Goal: Task Accomplishment & Management: Complete application form

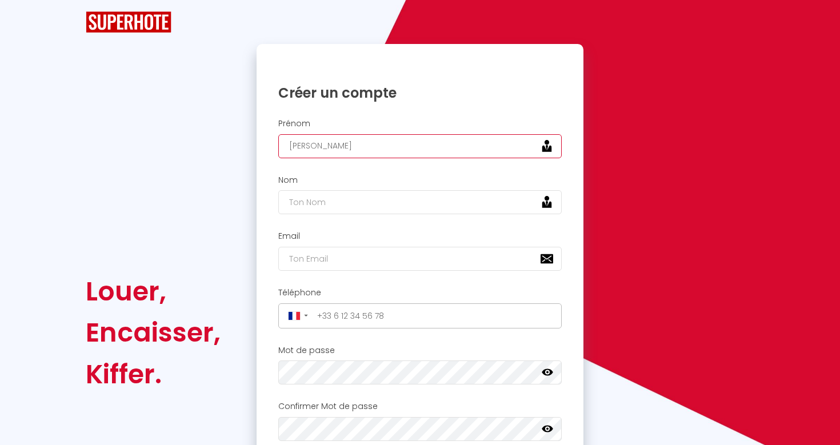
type input "[PERSON_NAME]"
click at [441, 222] on div "Nom" at bounding box center [419, 198] width 327 height 57
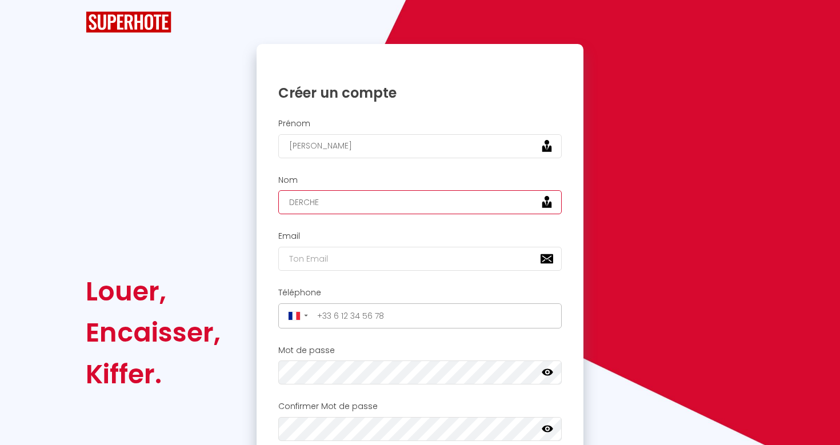
type input "DERCHE"
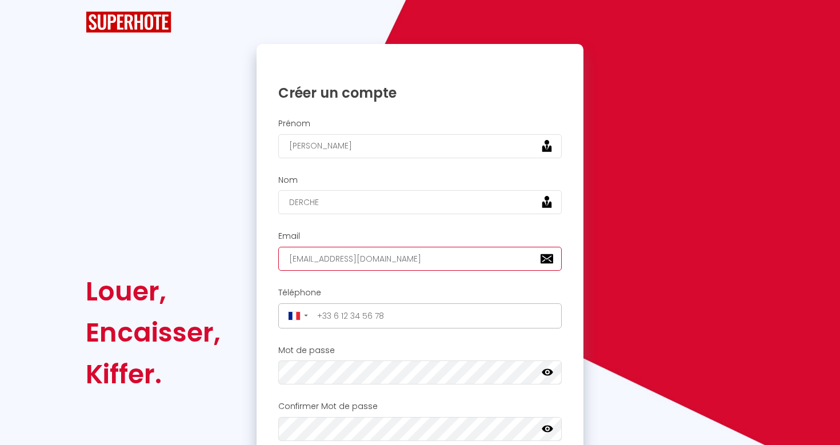
type input "[EMAIL_ADDRESS][DOMAIN_NAME]"
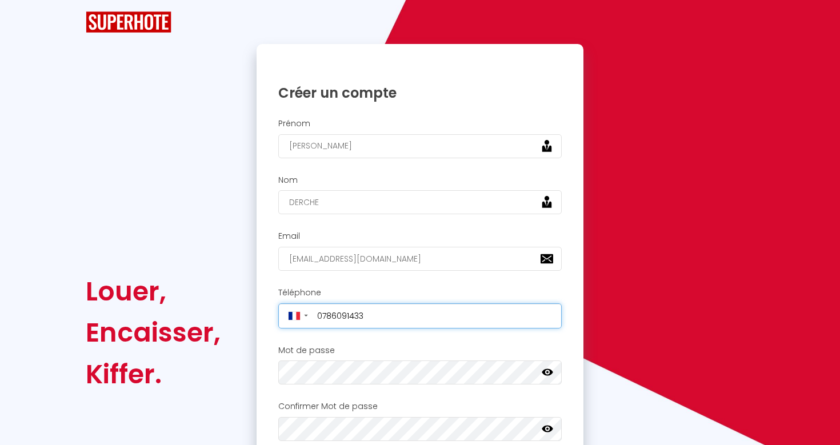
type input "+33786091433"
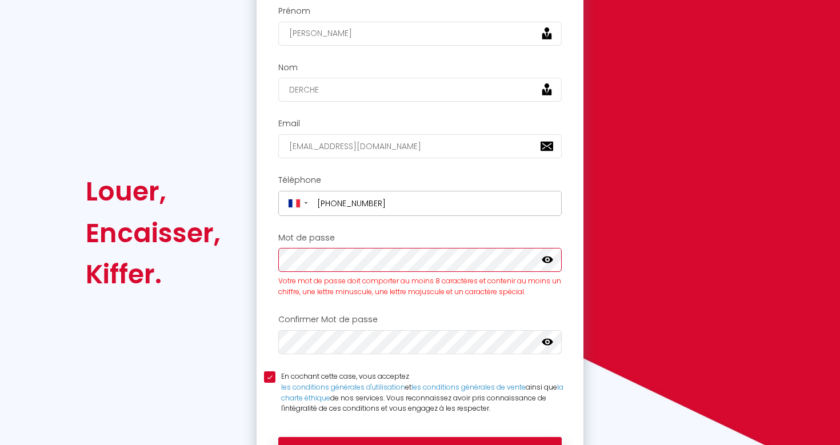
scroll to position [108, 0]
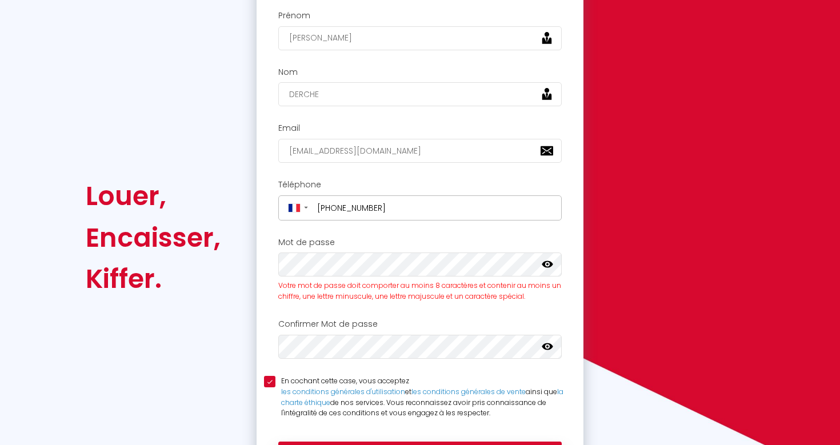
click at [547, 345] on icon at bounding box center [546, 346] width 11 height 7
click at [545, 264] on icon at bounding box center [546, 264] width 11 height 7
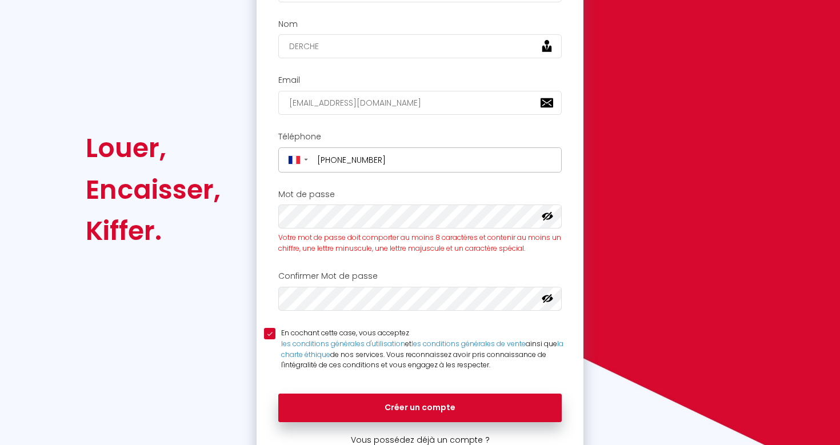
scroll to position [168, 0]
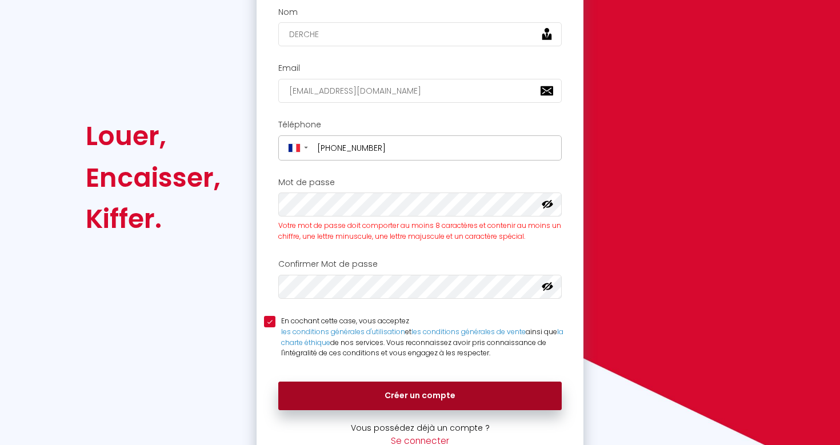
click at [439, 388] on button "Créer un compte" at bounding box center [419, 396] width 283 height 29
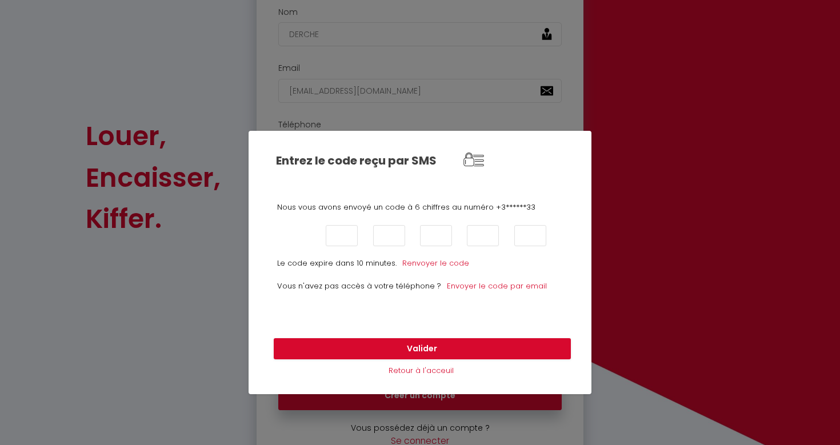
click at [297, 240] on input "text" at bounding box center [295, 235] width 32 height 21
type input "3"
type input "7"
type input "2"
type input "9"
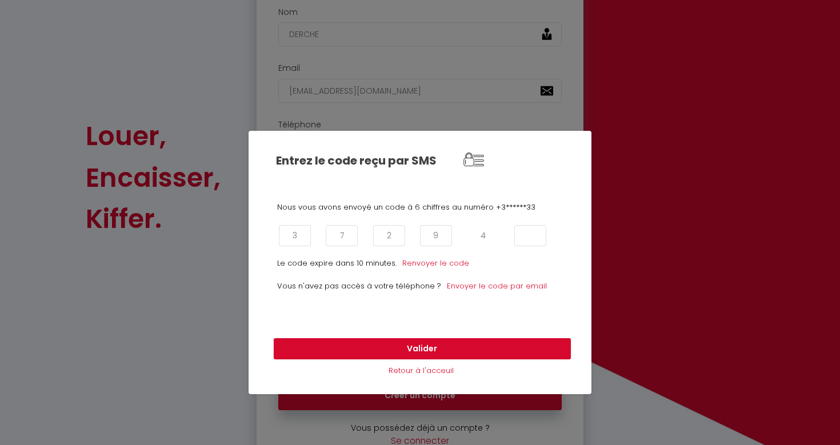
type input "4"
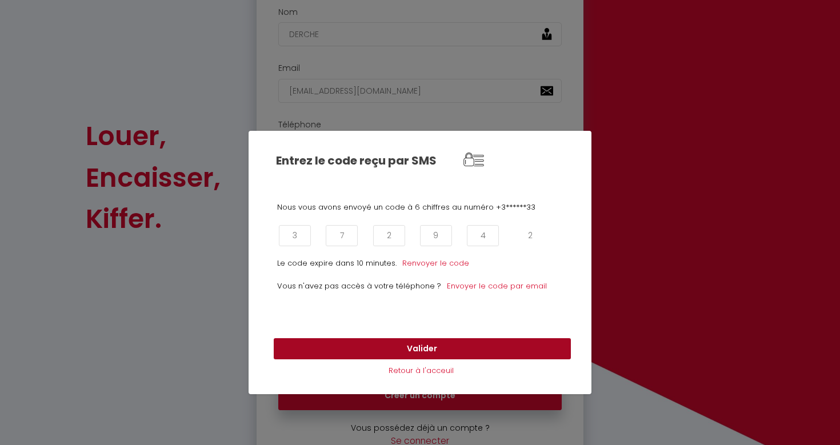
type input "2"
click at [382, 355] on button "Valider" at bounding box center [422, 349] width 297 height 22
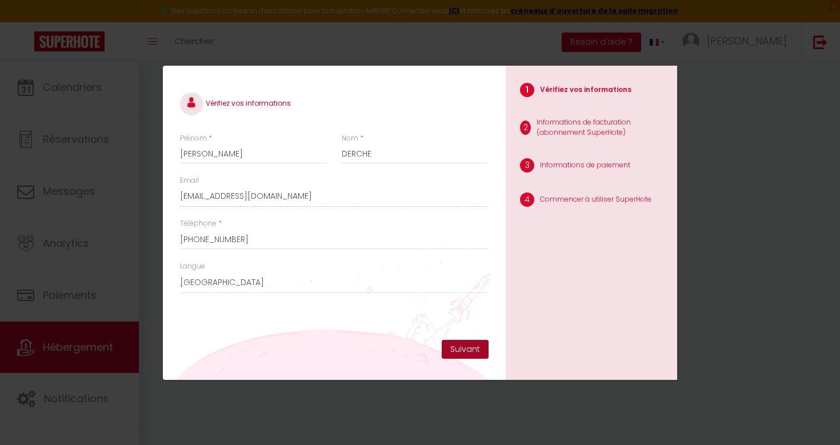
click at [457, 346] on button "Suivant" at bounding box center [464, 349] width 47 height 19
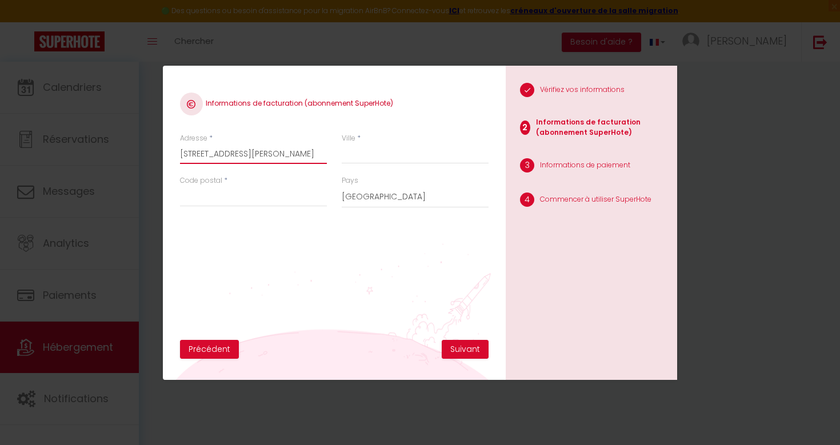
type input "[STREET_ADDRESS][PERSON_NAME]"
type input "mallemort"
type input "13370"
click at [457, 347] on button "Suivant" at bounding box center [464, 349] width 47 height 19
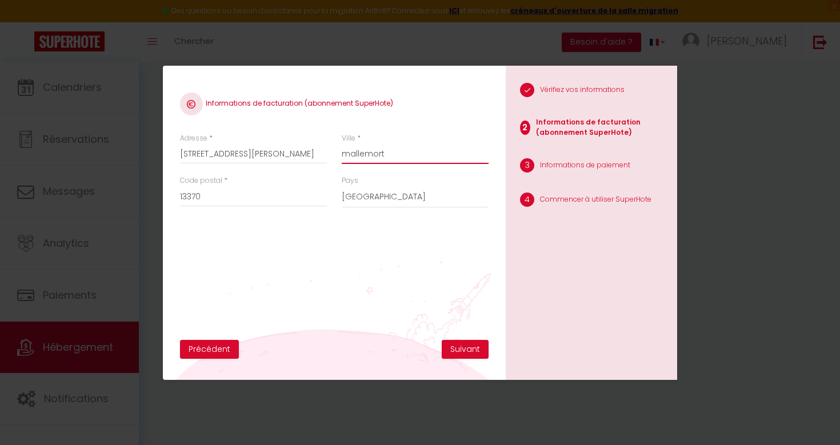
click at [396, 145] on input "mallemort" at bounding box center [415, 153] width 147 height 21
type input "m"
type input "MALLEMORT"
click at [456, 350] on button "Suivant" at bounding box center [464, 349] width 47 height 19
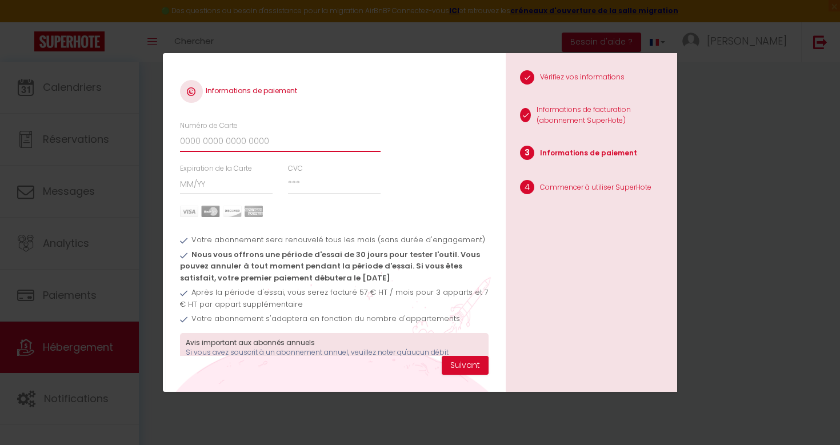
click at [259, 143] on input "Numéro de Carte" at bounding box center [280, 141] width 200 height 21
click at [356, 122] on div "Numéro de Carte" at bounding box center [280, 136] width 200 height 31
click at [366, 295] on span "Après la période d'essai, vous serez facturé 57 € HT / mois pour 3 apparts et 7…" at bounding box center [334, 298] width 308 height 22
click at [710, 159] on div "Informations de paiement Numéro de Carte Expiration de la Carte CVC Votre abonn…" at bounding box center [420, 222] width 840 height 445
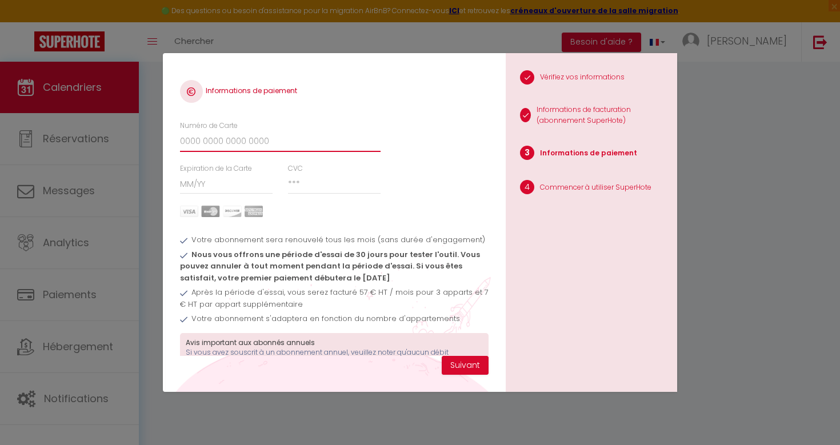
click at [270, 144] on input "Numéro de Carte" at bounding box center [280, 141] width 200 height 21
type input "4972782291979556"
click at [244, 187] on input "Expiration de la Carte" at bounding box center [226, 184] width 93 height 21
type input "09 / 28"
click at [318, 185] on input "CVC" at bounding box center [334, 184] width 93 height 21
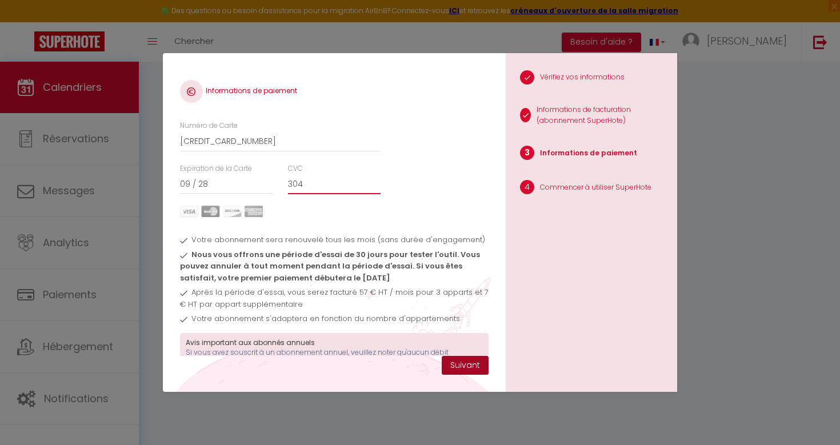
type input "304"
click at [465, 370] on button "Suivant" at bounding box center [464, 365] width 47 height 19
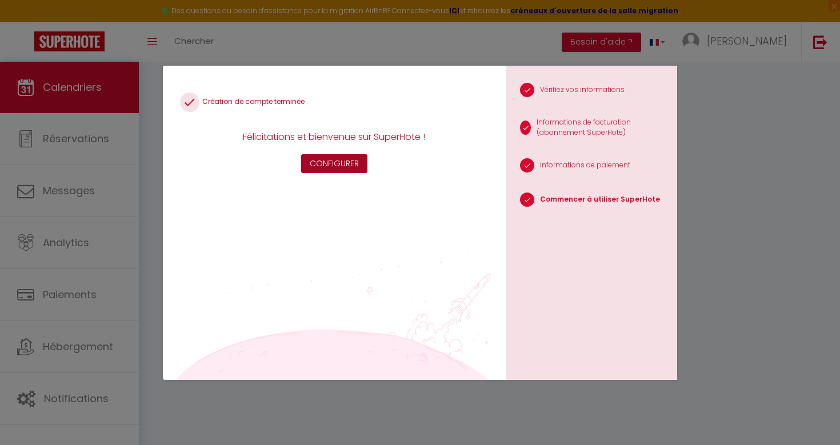
click at [352, 167] on button "Configurer" at bounding box center [334, 163] width 66 height 19
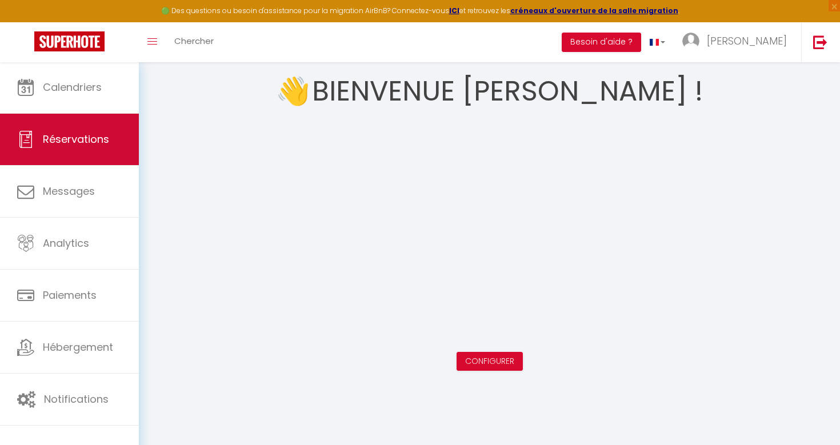
scroll to position [62, 0]
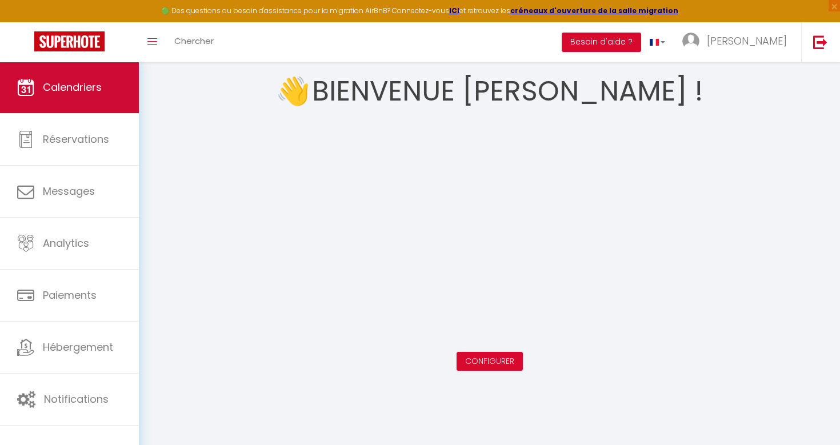
click at [106, 103] on link "Calendriers" at bounding box center [69, 87] width 139 height 51
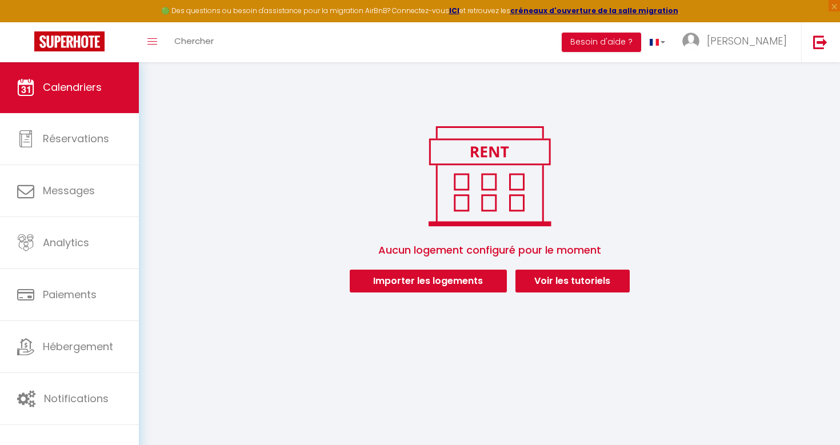
click at [444, 279] on button "Importer les logements" at bounding box center [428, 281] width 157 height 23
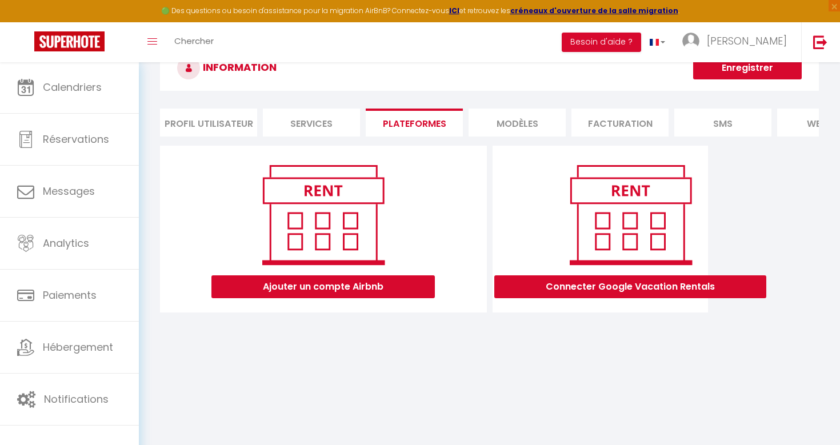
click at [381, 286] on button "Ajouter un compte Airbnb" at bounding box center [322, 286] width 223 height 23
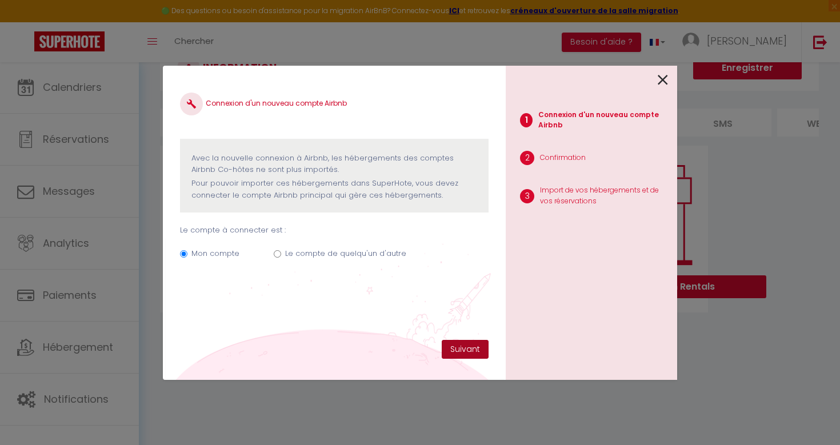
click at [475, 343] on button "Suivant" at bounding box center [464, 349] width 47 height 19
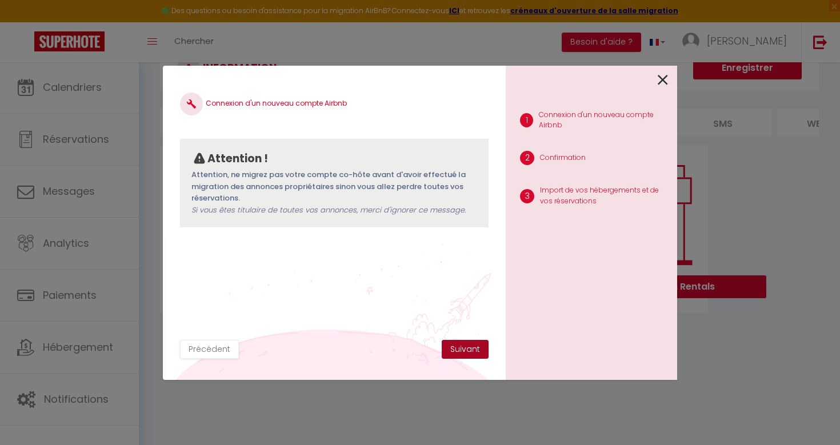
click at [462, 350] on button "Suivant" at bounding box center [464, 349] width 47 height 19
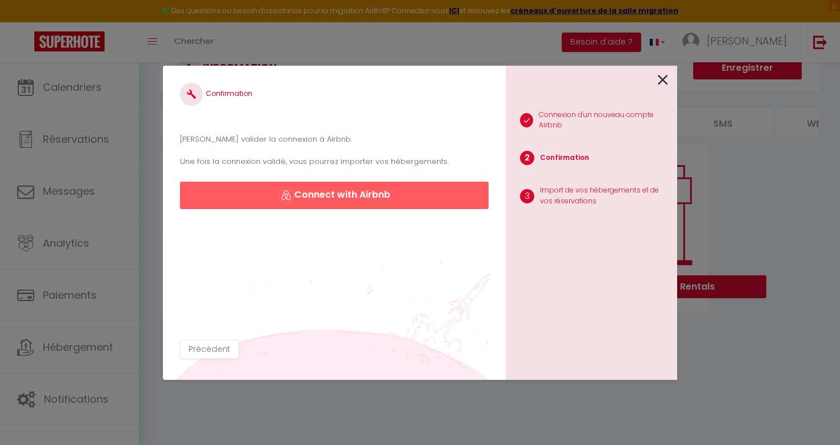
click at [358, 199] on button "Connect with Airbnb" at bounding box center [334, 195] width 308 height 27
click at [203, 350] on button "Précédent" at bounding box center [209, 349] width 59 height 19
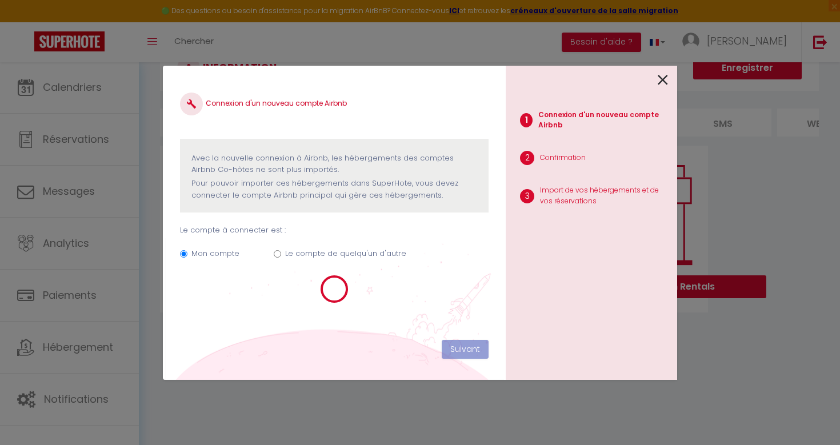
click at [670, 82] on div "1 Connexion d'un nouveau compte Airbnb 2 Confirmation 3 Import de vos hébergeme…" at bounding box center [590, 223] width 171 height 314
click at [665, 82] on icon at bounding box center [662, 79] width 10 height 17
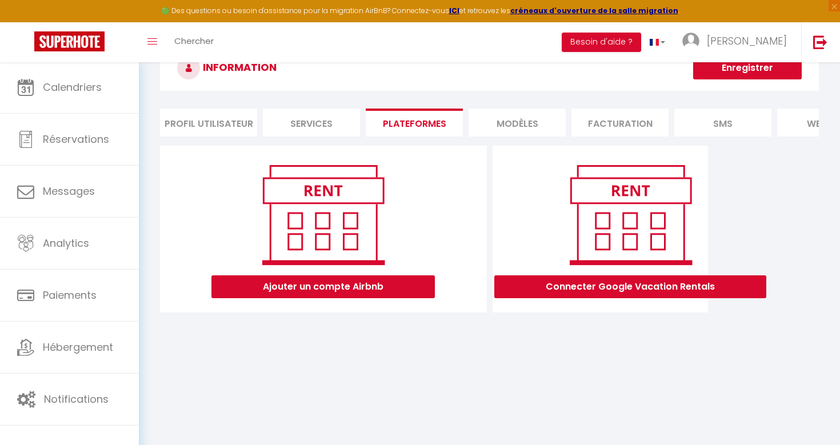
click at [320, 283] on button "Ajouter un compte Airbnb" at bounding box center [322, 286] width 223 height 23
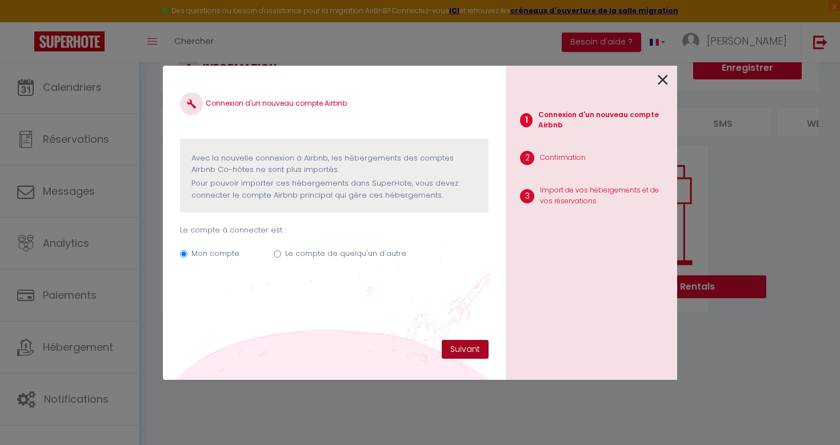
click at [466, 356] on button "Suivant" at bounding box center [464, 349] width 47 height 19
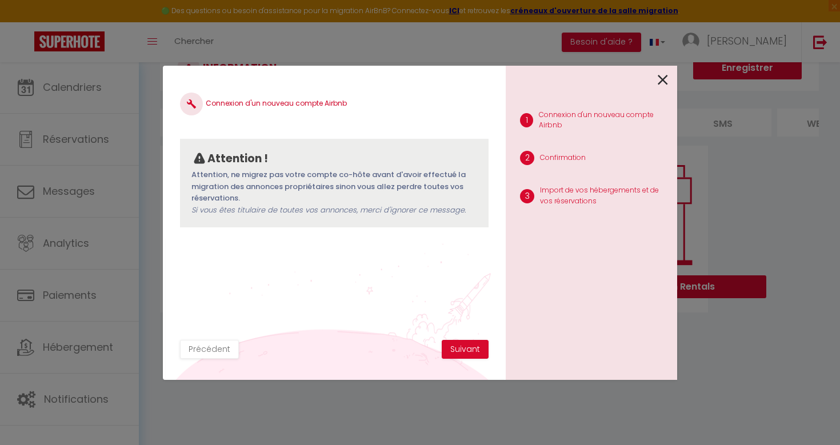
click at [466, 356] on button "Suivant" at bounding box center [464, 349] width 47 height 19
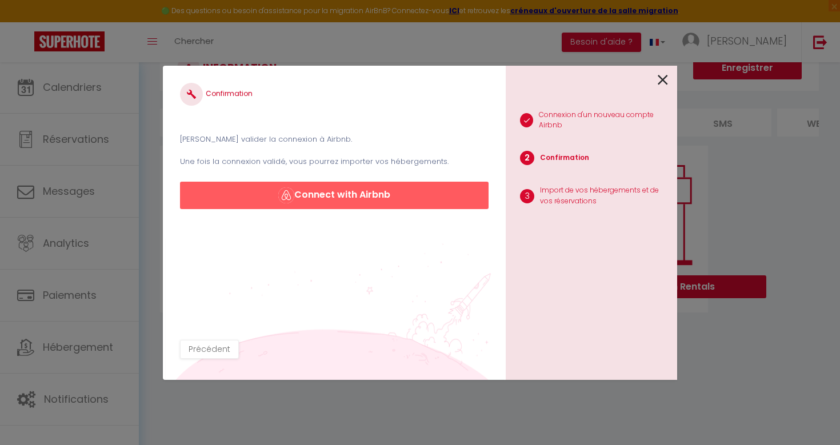
click at [368, 191] on button "Connect with Airbnb" at bounding box center [334, 195] width 308 height 27
click at [344, 195] on button "Connect with Airbnb" at bounding box center [334, 195] width 308 height 27
click at [408, 192] on button "Connect with Airbnb" at bounding box center [334, 195] width 308 height 27
click at [419, 121] on div "Confirmation Veuillez valider la connexion à Airbnb. Une fois la connexion vali…" at bounding box center [334, 146] width 308 height 127
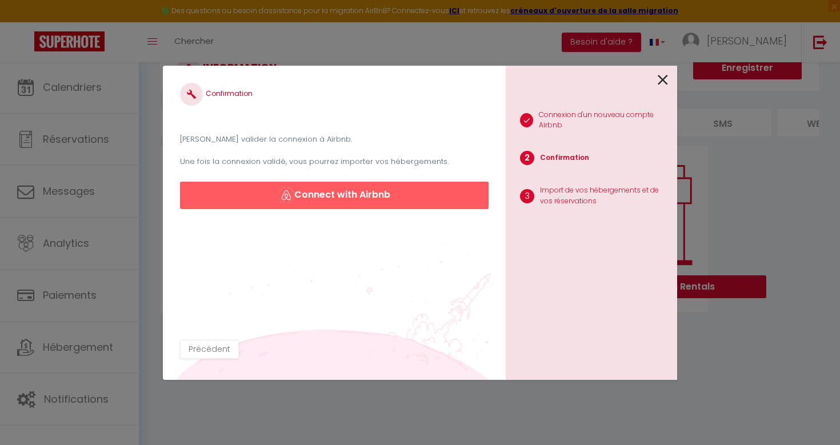
click at [356, 198] on button "Connect with Airbnb" at bounding box center [334, 195] width 308 height 27
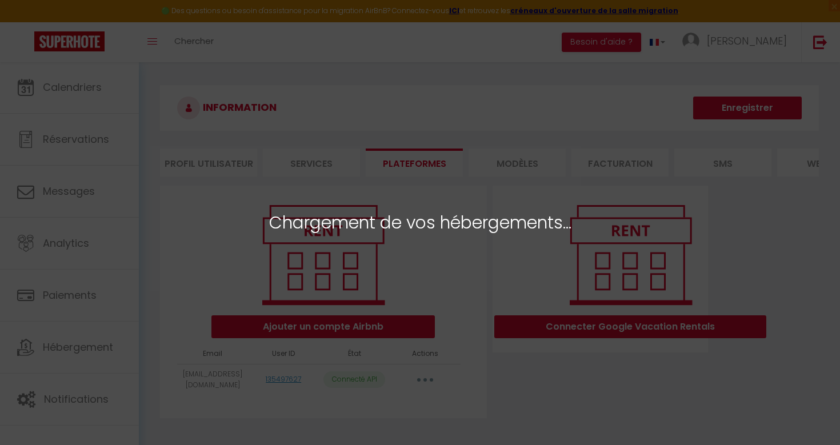
select select
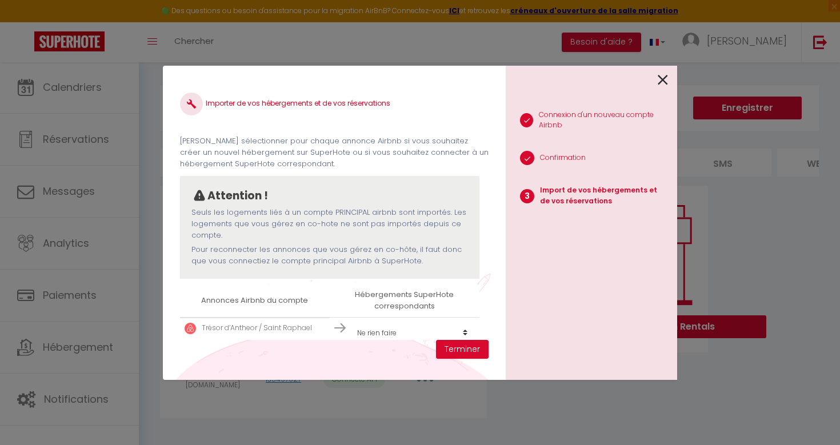
scroll to position [1, 0]
click at [468, 355] on button "Terminer" at bounding box center [462, 349] width 53 height 19
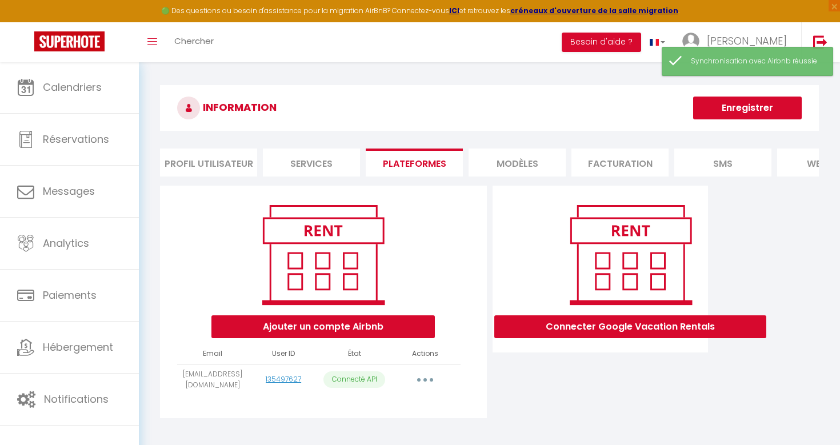
scroll to position [0, 0]
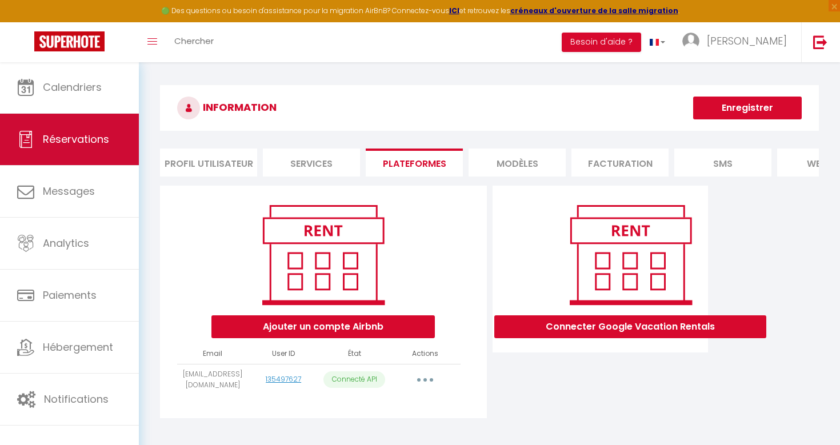
click at [93, 145] on span "Réservations" at bounding box center [76, 139] width 66 height 14
select select "not_cancelled"
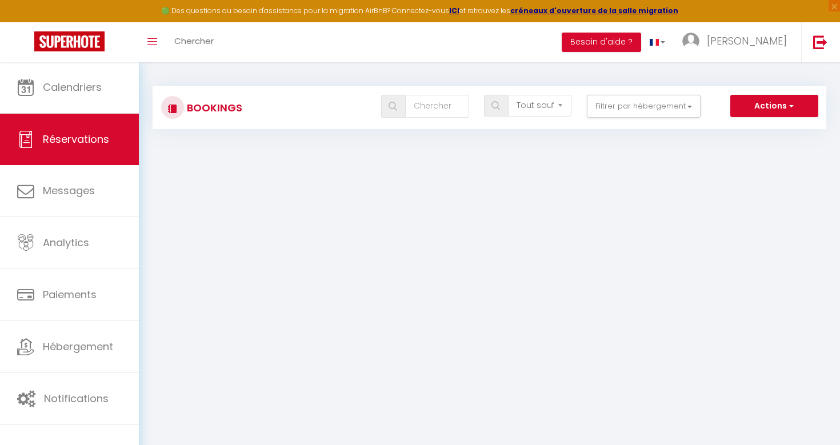
click at [102, 146] on span "Réservations" at bounding box center [76, 139] width 66 height 14
click at [636, 107] on button "Filtrer par hébergement" at bounding box center [644, 106] width 114 height 23
click at [481, 157] on body "🟢 Des questions ou besoin d'assistance pour la migration AirBnB? Connectez-vous…" at bounding box center [420, 284] width 840 height 445
click at [175, 110] on img at bounding box center [172, 108] width 9 height 9
click at [772, 103] on button "Actions" at bounding box center [774, 106] width 88 height 23
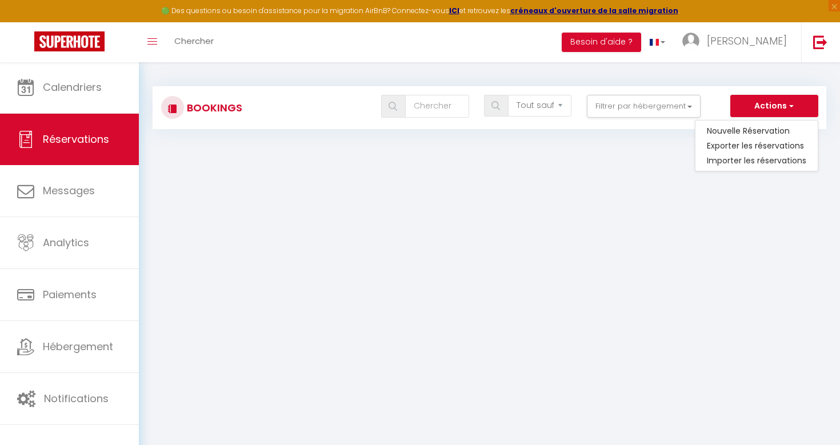
click at [578, 155] on body "🟢 Des questions ou besoin d'assistance pour la migration AirBnB? Connectez-vous…" at bounding box center [420, 284] width 840 height 445
click at [765, 110] on button "Actions" at bounding box center [774, 106] width 88 height 23
click at [741, 158] on link "Importer les réservations" at bounding box center [756, 160] width 122 height 15
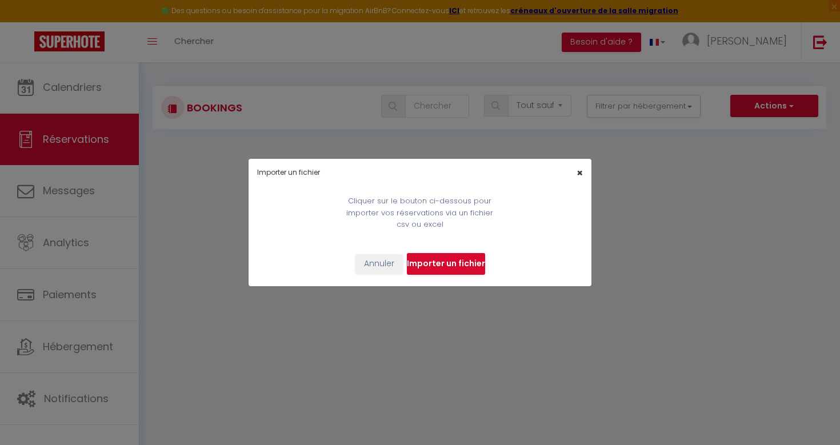
click at [581, 173] on span "×" at bounding box center [579, 173] width 6 height 14
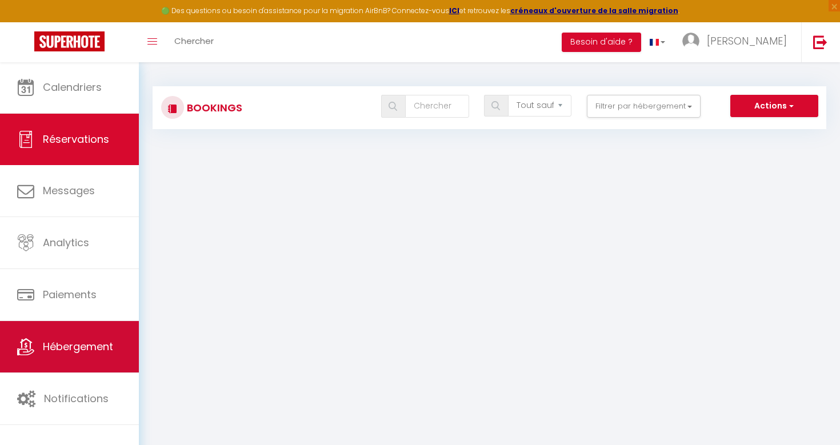
click at [12, 360] on link "Hébergement" at bounding box center [69, 346] width 139 height 51
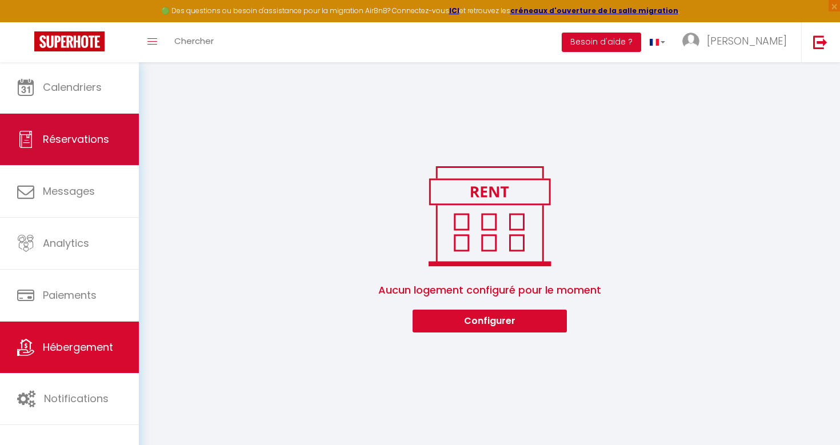
click at [110, 130] on link "Réservations" at bounding box center [69, 139] width 139 height 51
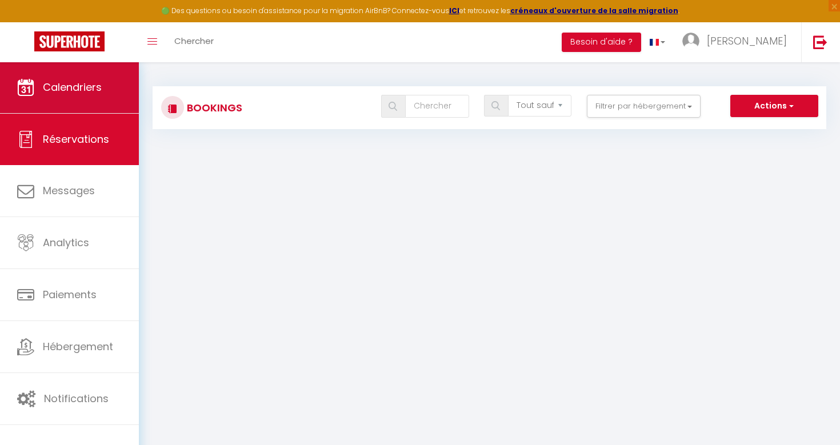
click at [107, 91] on link "Calendriers" at bounding box center [69, 87] width 139 height 51
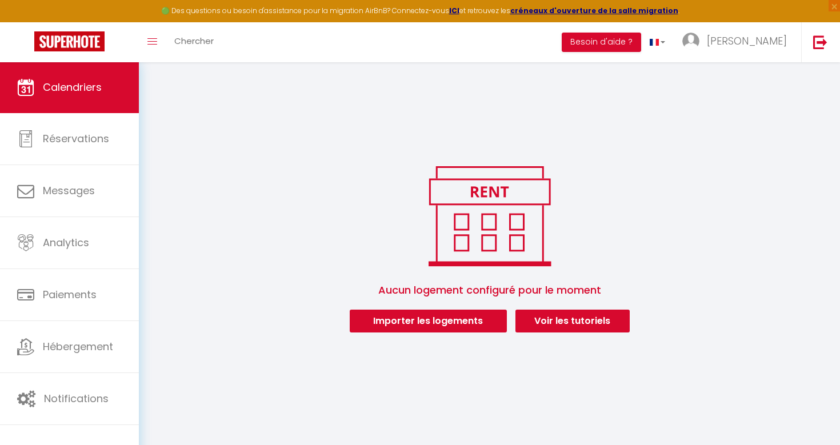
click at [95, 37] on img at bounding box center [69, 41] width 70 height 20
click at [90, 42] on img at bounding box center [69, 41] width 70 height 20
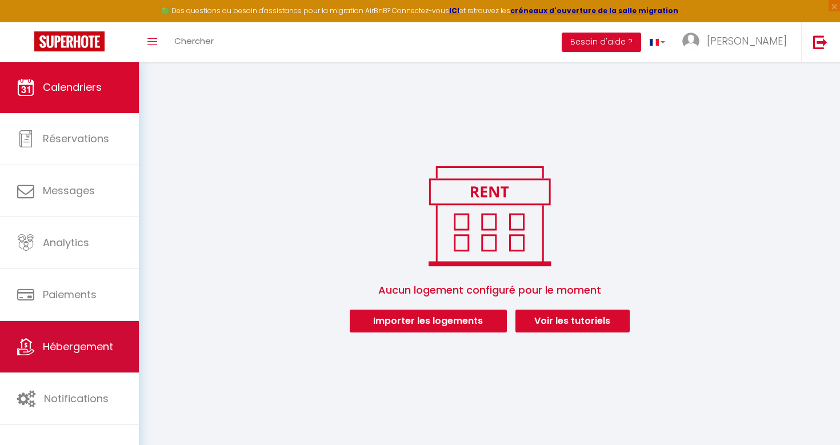
click at [55, 334] on link "Hébergement" at bounding box center [69, 346] width 139 height 51
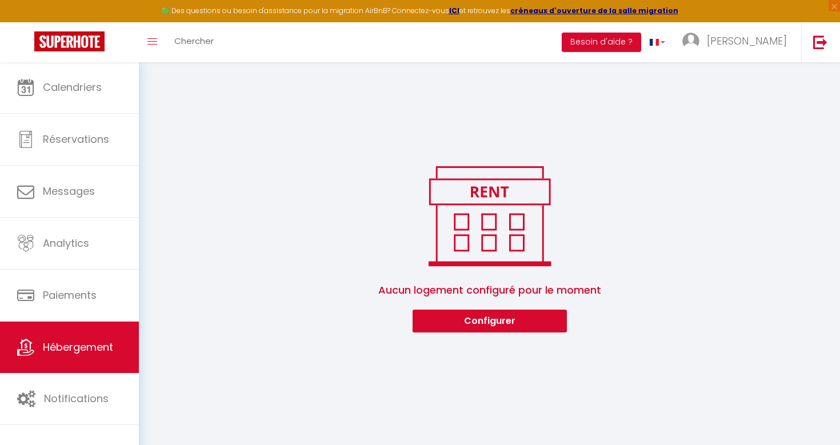
click at [475, 316] on button "Configurer" at bounding box center [489, 321] width 154 height 23
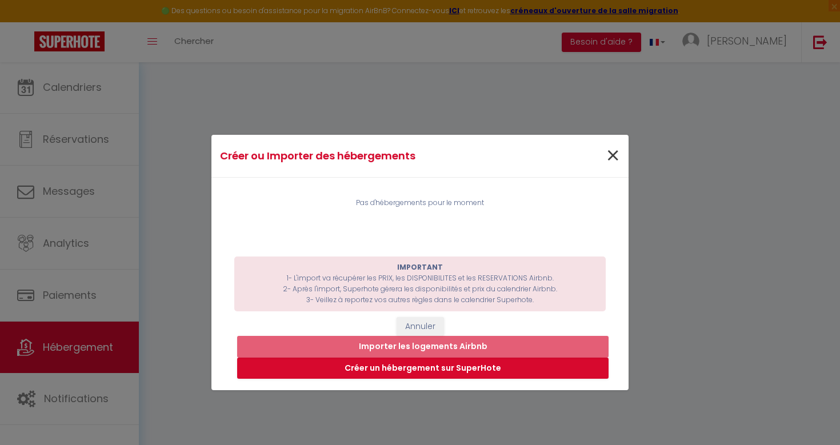
click at [613, 155] on span "×" at bounding box center [612, 156] width 14 height 34
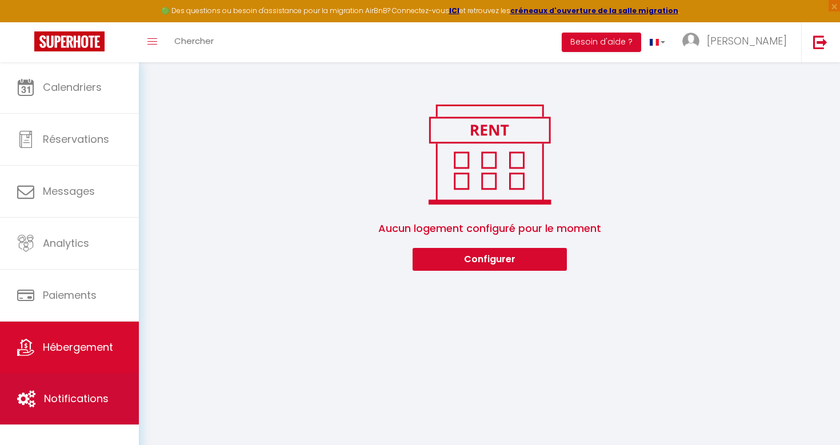
scroll to position [62, 0]
click at [62, 411] on link "Notifications" at bounding box center [69, 398] width 139 height 51
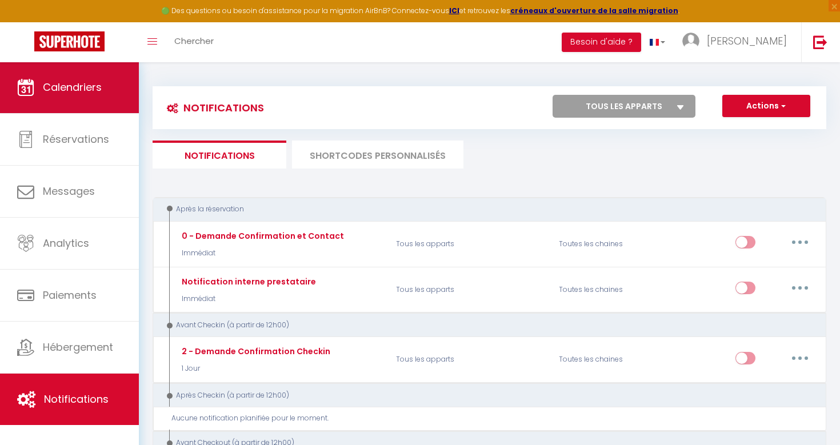
click at [69, 88] on span "Calendriers" at bounding box center [72, 87] width 59 height 14
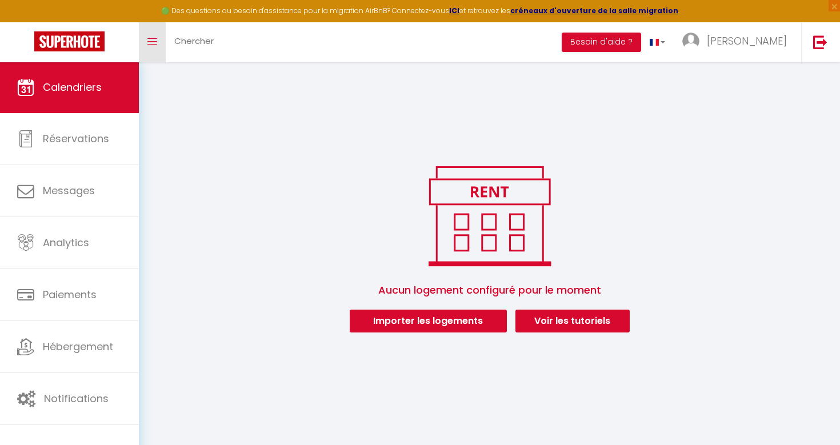
click at [151, 42] on icon "Toggle menubar" at bounding box center [152, 41] width 10 height 7
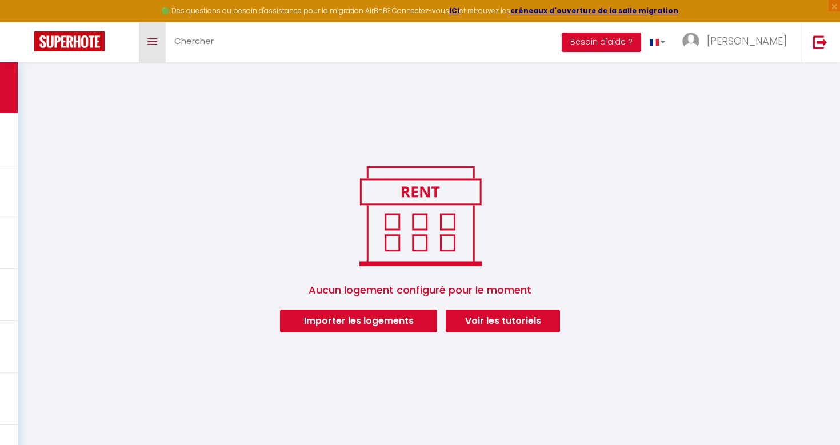
click at [151, 42] on icon "Toggle menubar" at bounding box center [152, 41] width 10 height 7
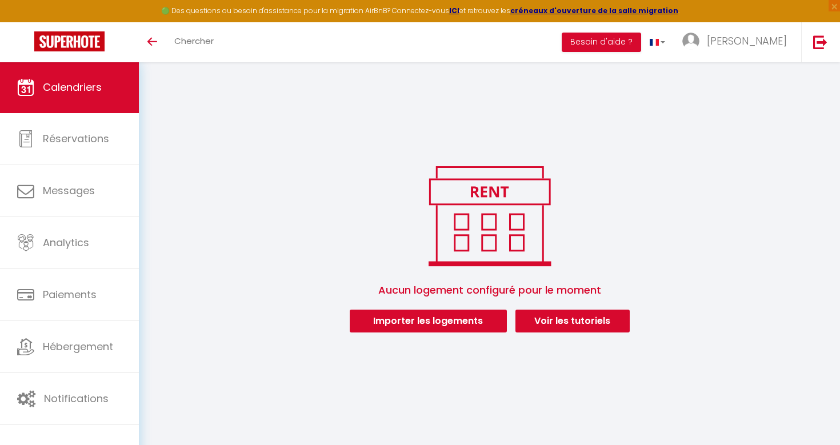
click at [396, 322] on button "Importer les logements" at bounding box center [428, 321] width 157 height 23
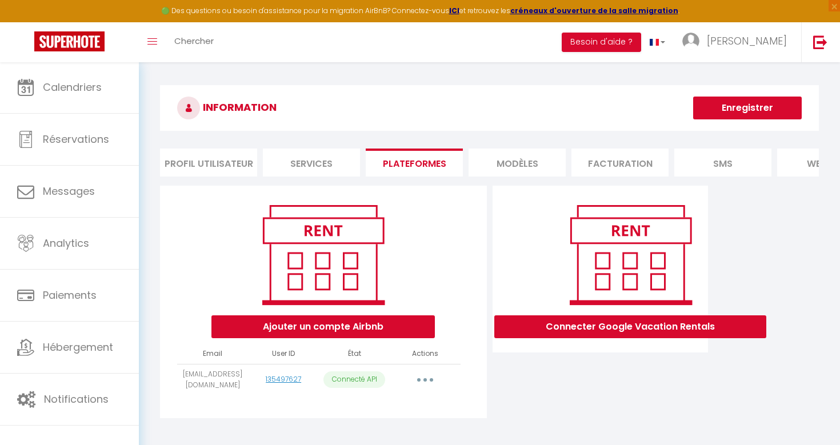
click at [432, 381] on button "button" at bounding box center [425, 380] width 32 height 18
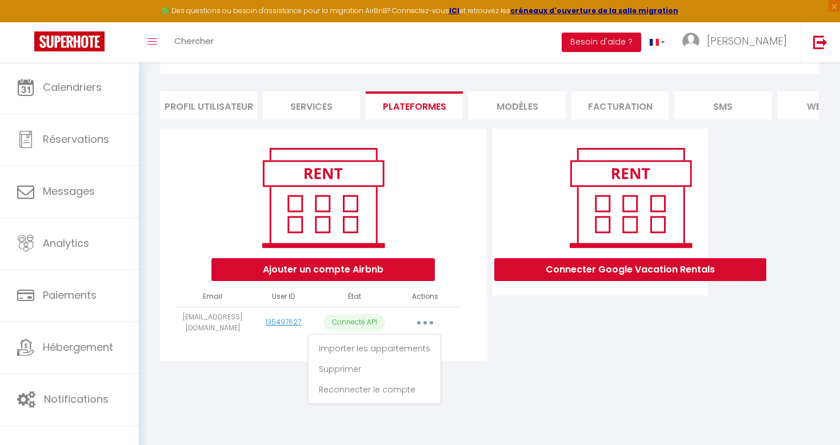
scroll to position [59, 0]
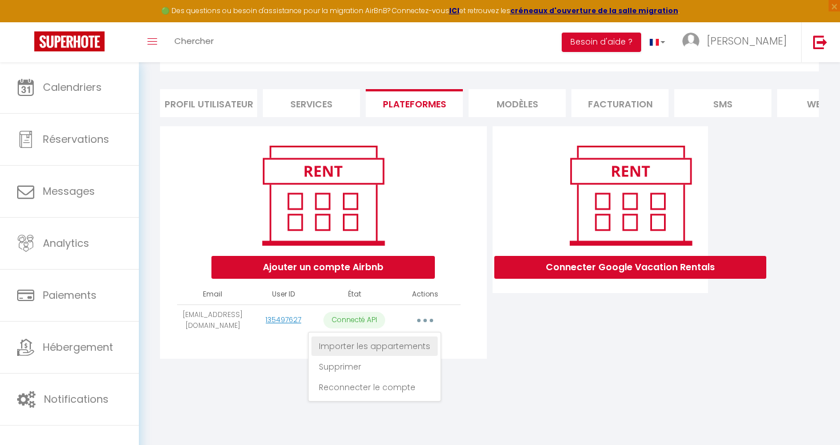
click at [402, 343] on link "Importer les appartements" at bounding box center [374, 345] width 126 height 19
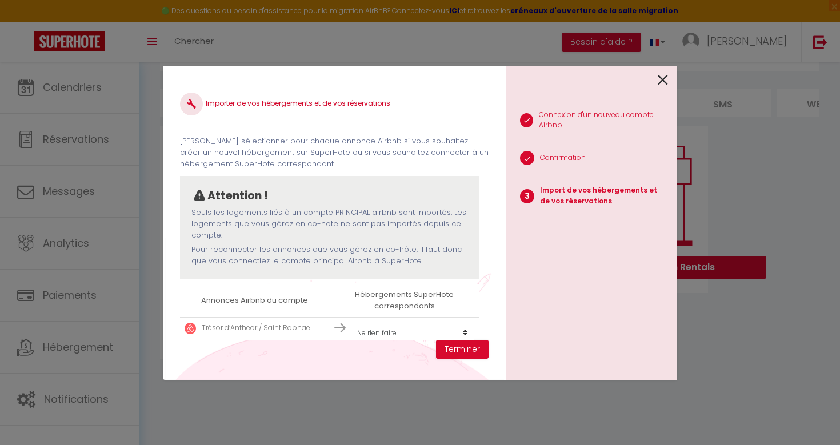
scroll to position [1, 0]
select select "create_new"
click at [467, 349] on button "Terminer" at bounding box center [462, 349] width 53 height 19
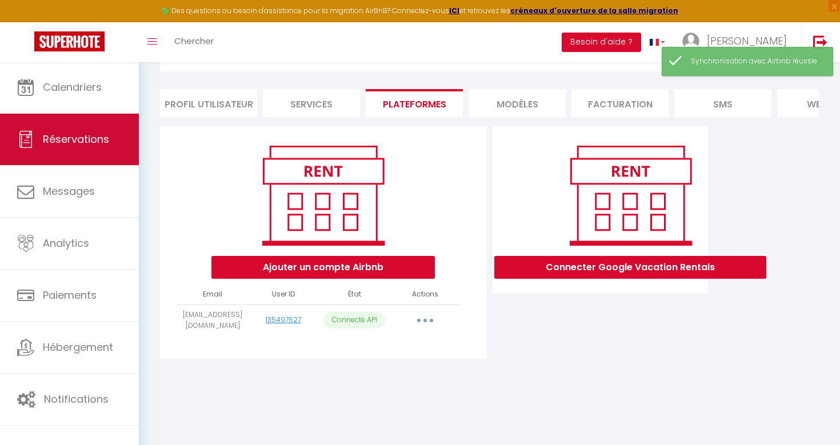
click at [99, 146] on span "Réservations" at bounding box center [76, 139] width 66 height 14
select select "not_cancelled"
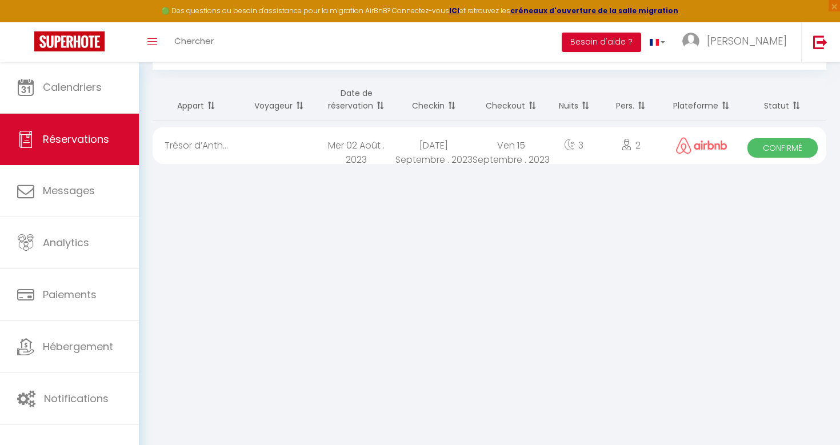
click at [440, 152] on div "[DATE] Septembre . 2023" at bounding box center [434, 145] width 78 height 37
select select "OK"
select select "0"
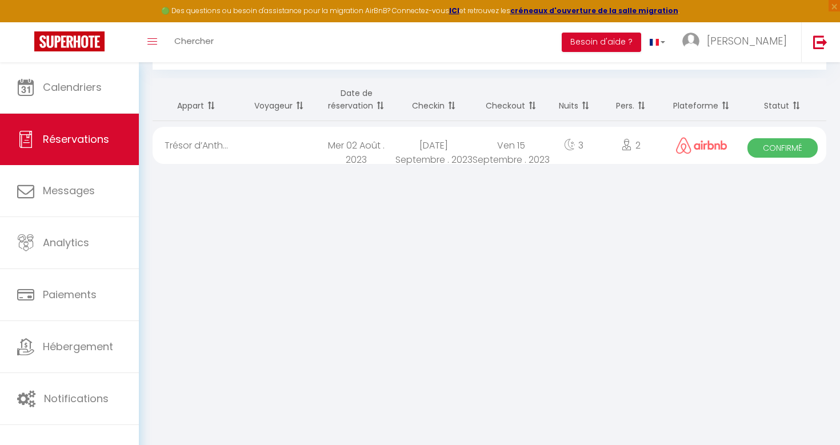
select select "1"
select select
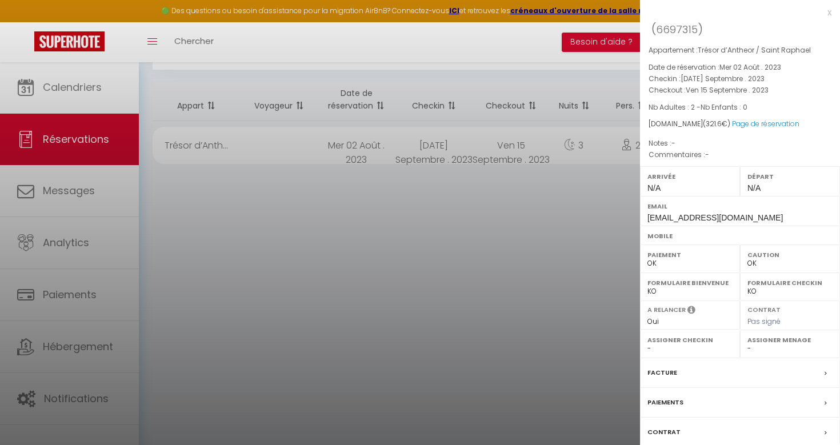
click at [480, 183] on div at bounding box center [420, 222] width 840 height 445
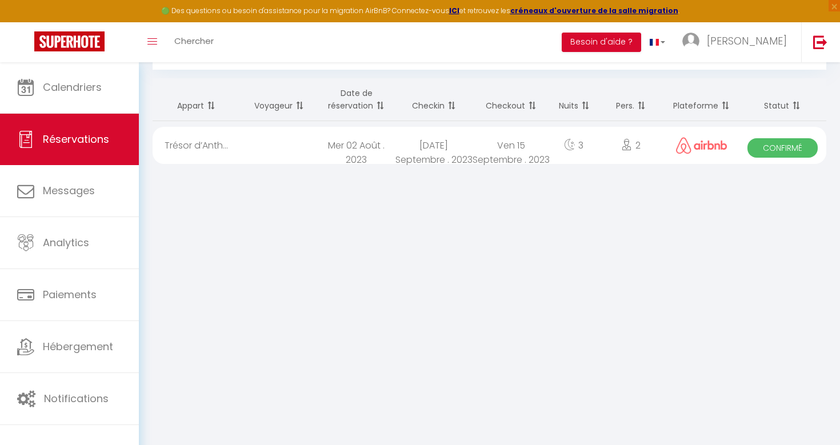
click at [722, 144] on img at bounding box center [701, 145] width 51 height 17
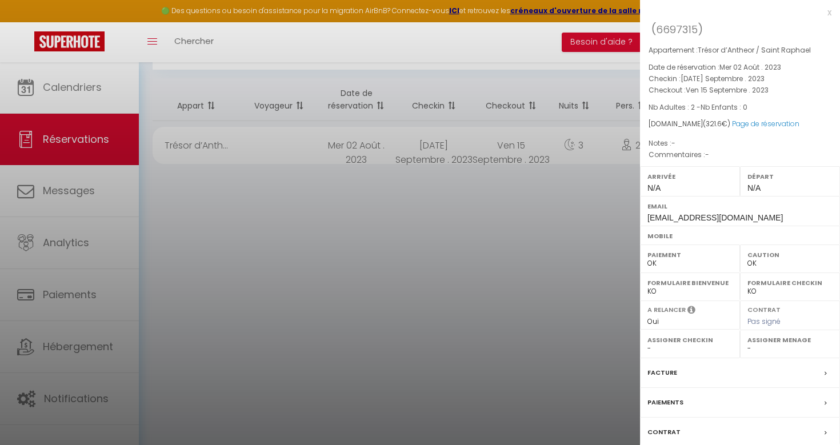
click at [548, 372] on div at bounding box center [420, 222] width 840 height 445
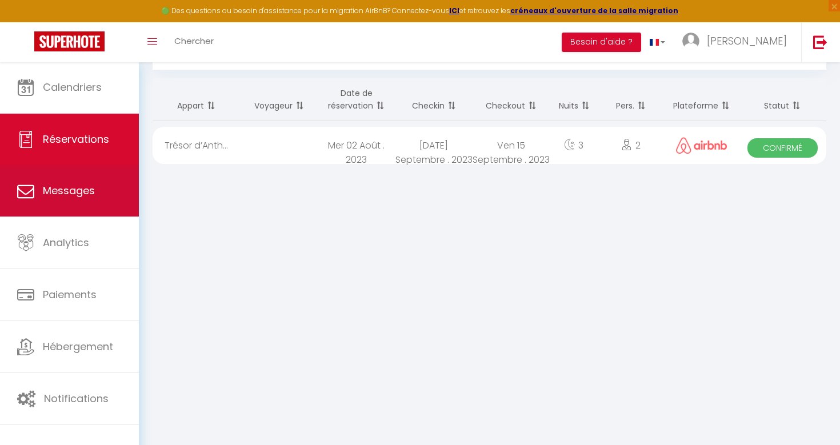
click at [52, 197] on span "Messages" at bounding box center [69, 190] width 52 height 14
select select "message"
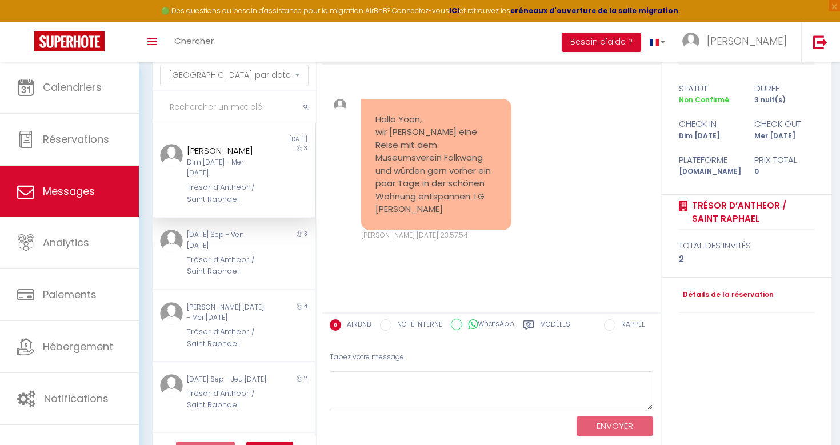
scroll to position [57, 0]
click at [217, 254] on div "Trésor d’Antheor / Saint Raphael" at bounding box center [227, 265] width 80 height 23
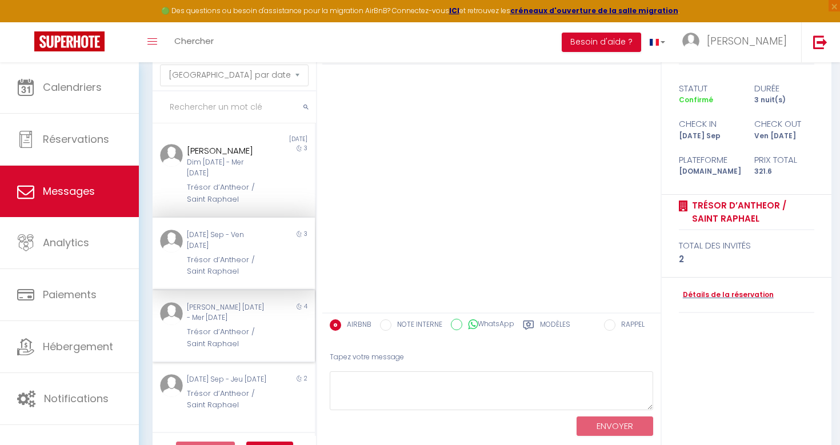
click at [235, 326] on div "Trésor d’Antheor / Saint Raphael" at bounding box center [227, 337] width 80 height 23
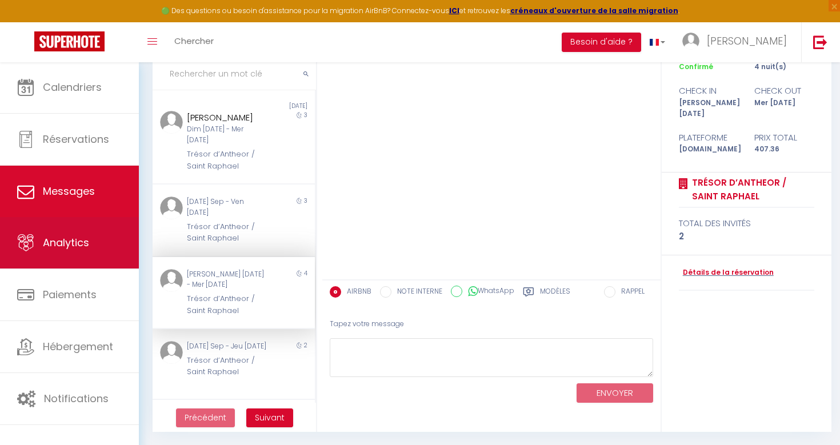
click at [58, 256] on link "Analytics" at bounding box center [69, 242] width 139 height 51
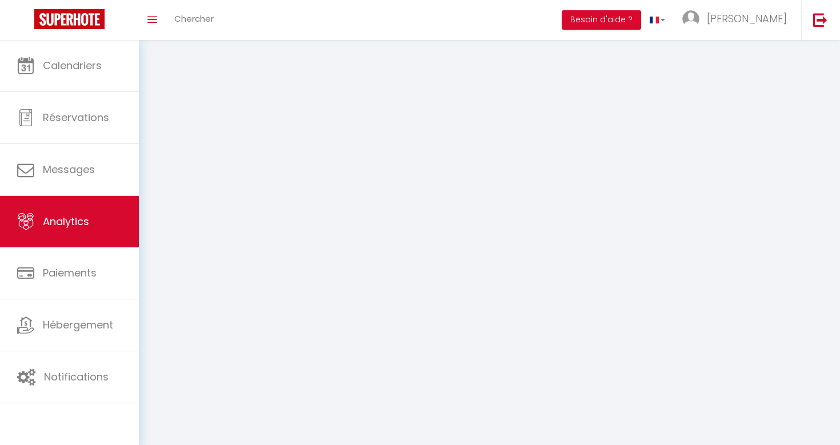
select select "2025"
select select "9"
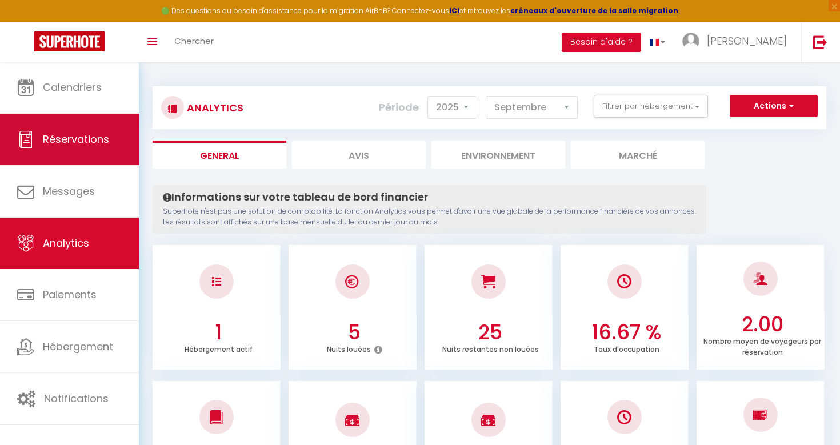
click at [95, 147] on link "Réservations" at bounding box center [69, 139] width 139 height 51
select select "not_cancelled"
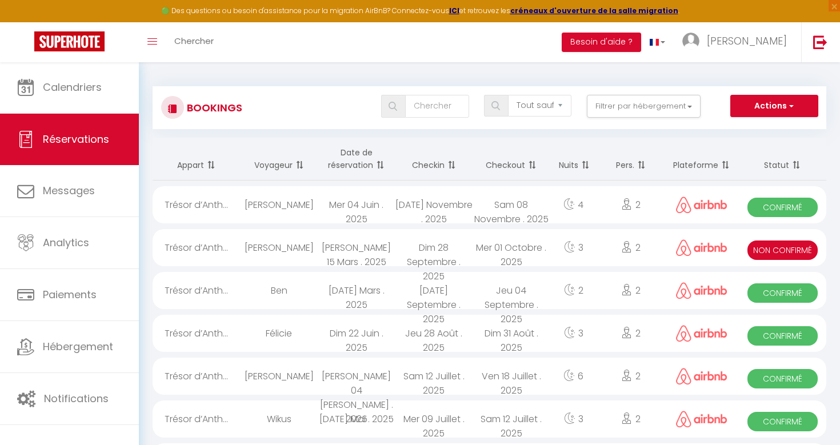
click at [434, 163] on th "Checkin" at bounding box center [434, 159] width 78 height 43
click at [452, 163] on span at bounding box center [449, 165] width 11 height 23
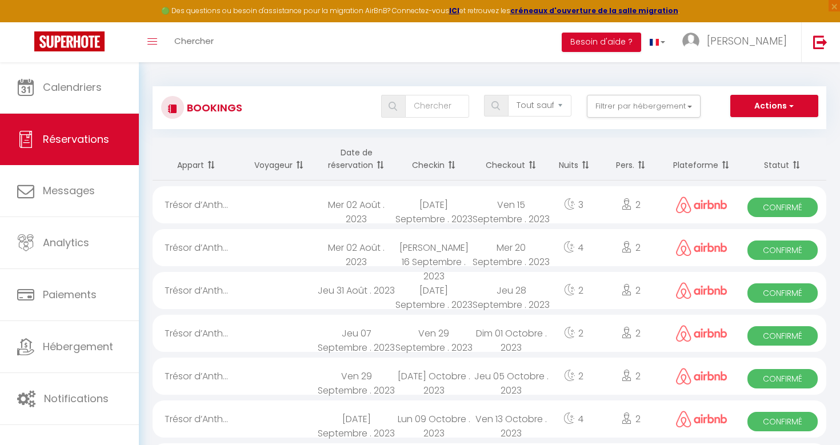
click at [425, 166] on th "Checkin" at bounding box center [434, 159] width 78 height 43
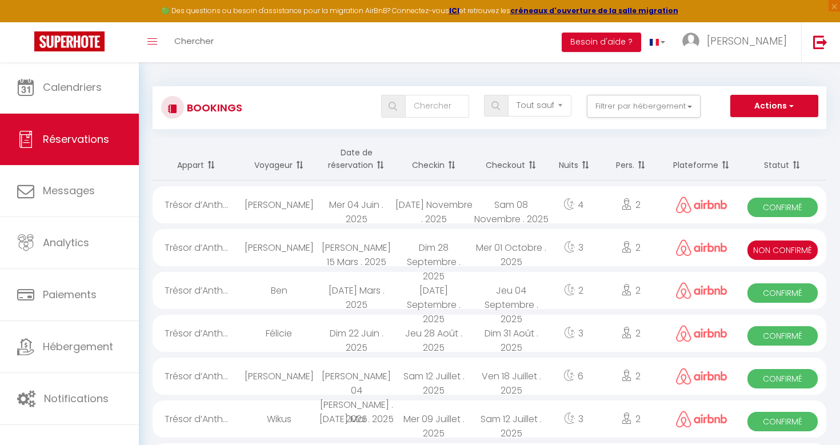
click at [425, 166] on th "Checkin" at bounding box center [434, 159] width 78 height 43
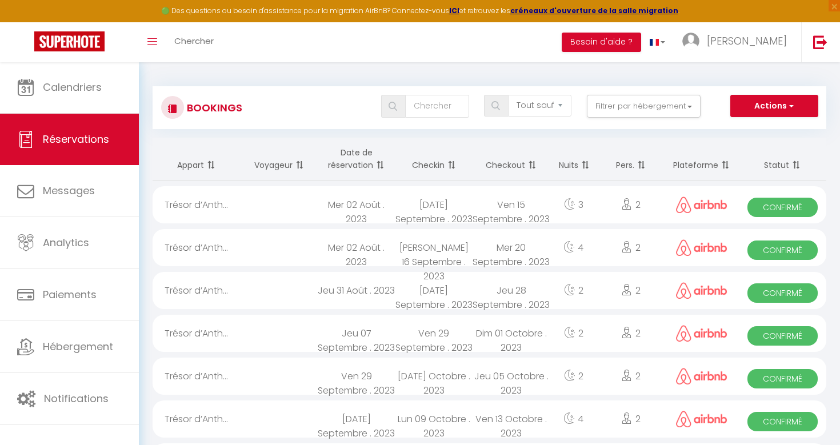
click at [437, 167] on th "Checkin" at bounding box center [434, 159] width 78 height 43
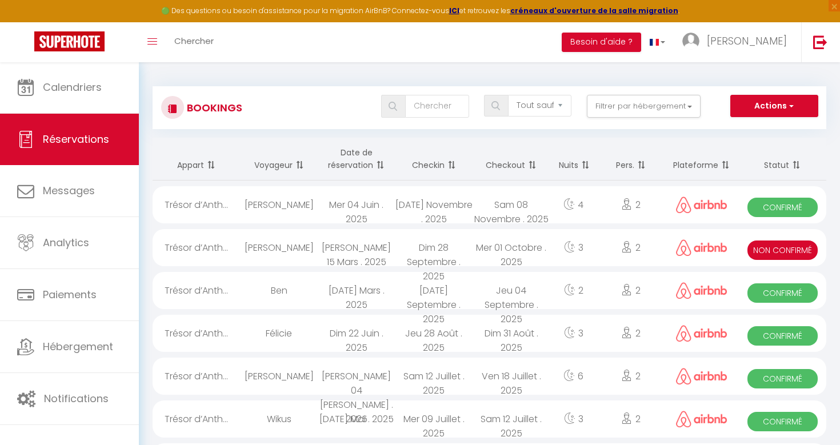
click at [454, 207] on div "[DATE] Novembre . 2025" at bounding box center [434, 204] width 78 height 37
select select "OK"
select select "0"
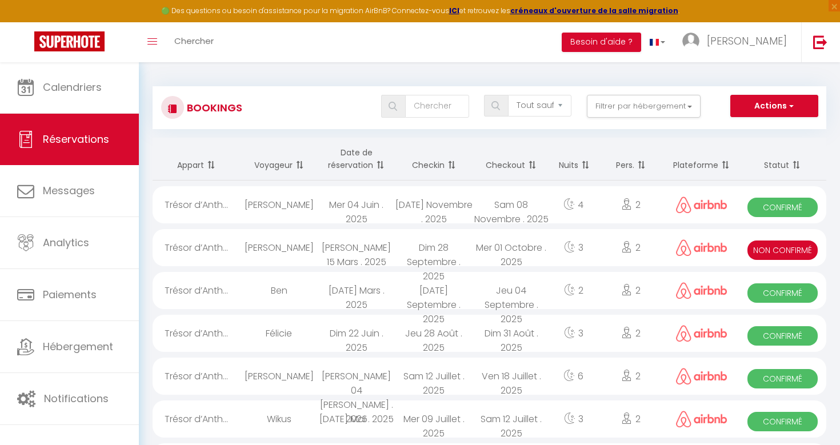
select select "1"
select select
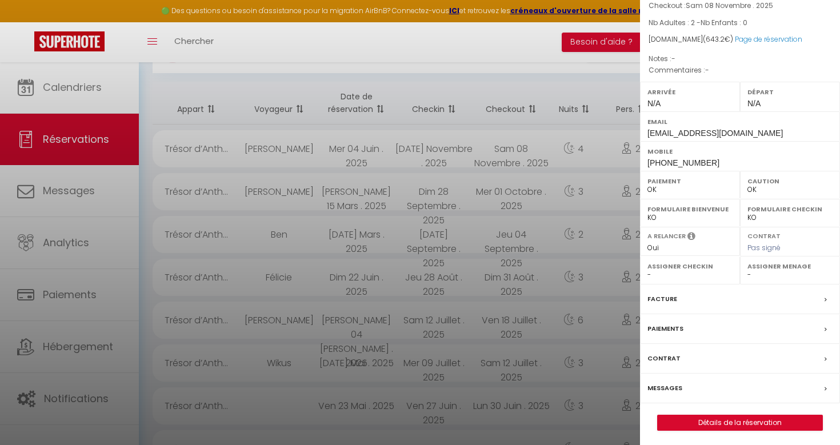
scroll to position [84, 0]
click at [675, 379] on div "Messages" at bounding box center [740, 389] width 200 height 30
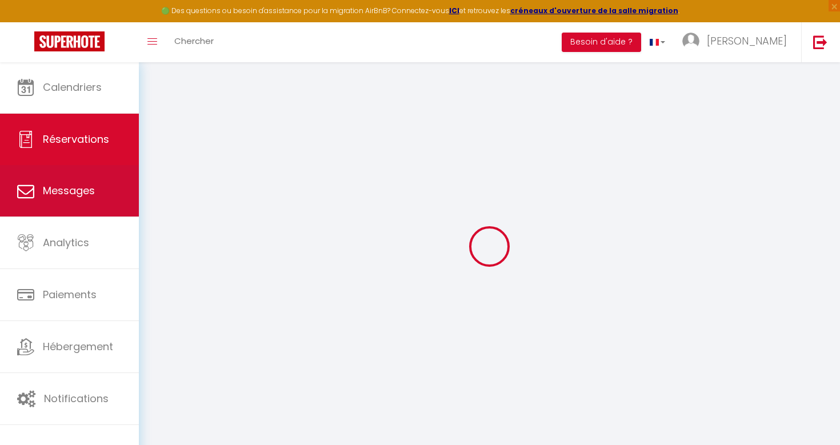
select select
checkbox input "false"
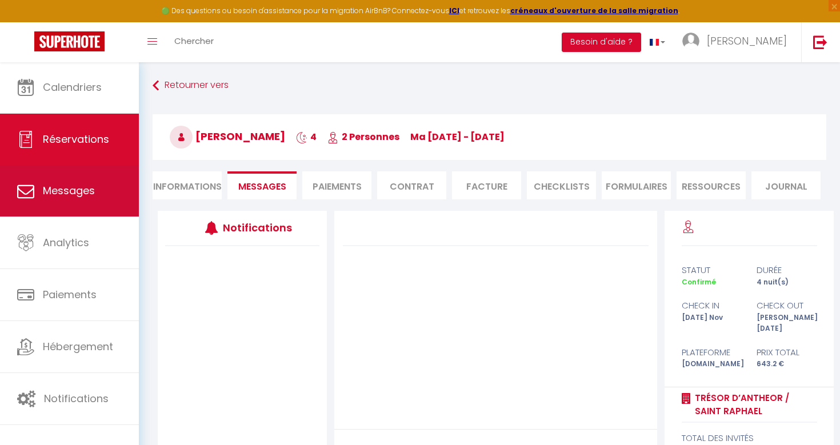
click at [87, 198] on span "Messages" at bounding box center [69, 190] width 52 height 14
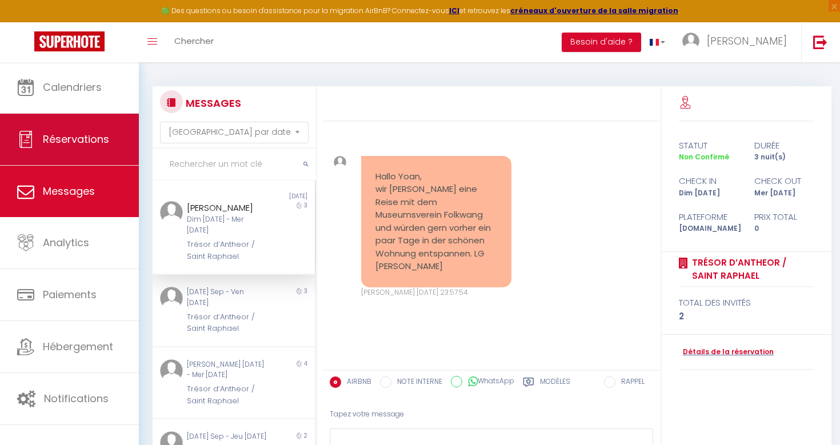
click at [65, 147] on link "Réservations" at bounding box center [69, 139] width 139 height 51
select select "not_cancelled"
